Goal: Navigation & Orientation: Find specific page/section

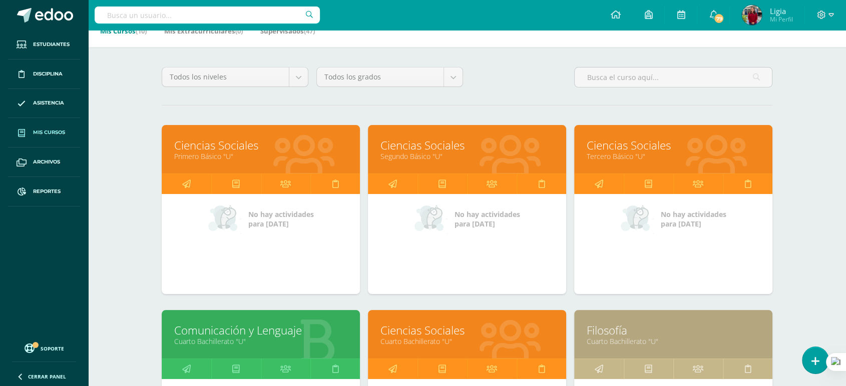
scroll to position [67, 0]
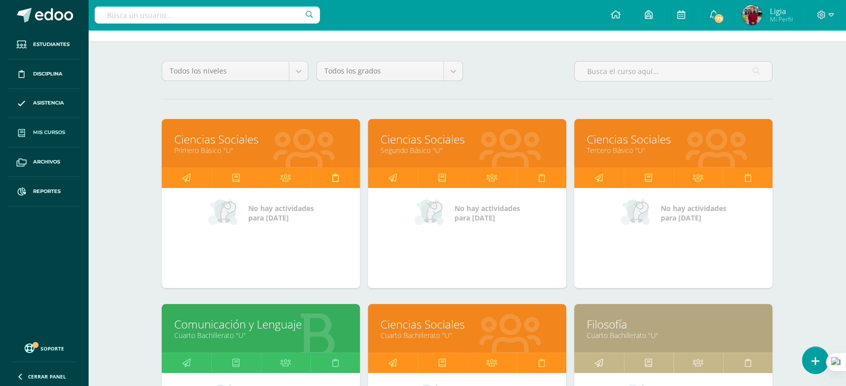
click at [331, 175] on link at bounding box center [335, 178] width 50 height 20
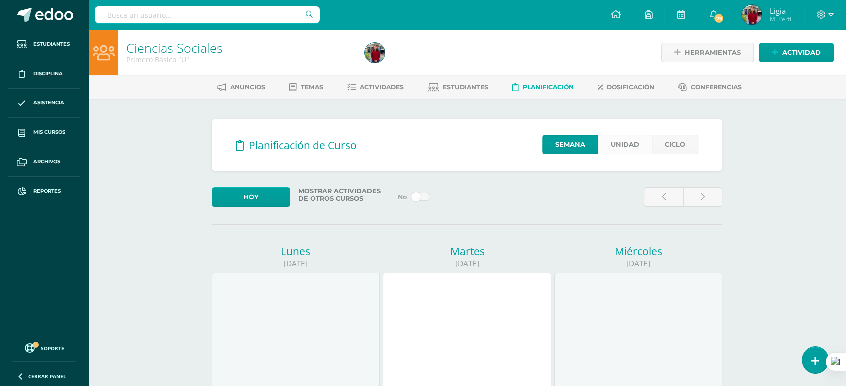
click at [621, 152] on link "Unidad" at bounding box center [624, 145] width 54 height 20
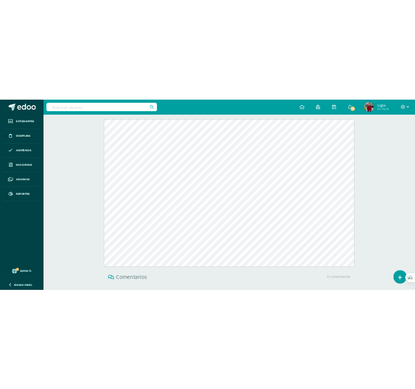
scroll to position [202, 0]
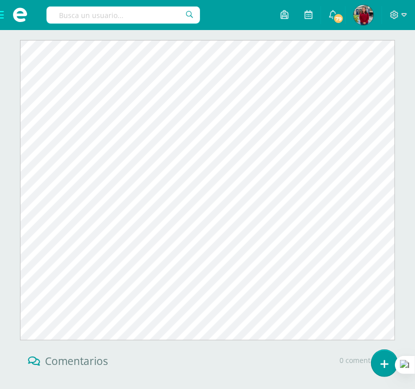
click at [7, 154] on div "Planificación de Curso Semana Unidad Ciclo Unidad 4 Unidad 1 Unidad 2 Unidad 3 …" at bounding box center [207, 225] width 415 height 623
